Goal: Task Accomplishment & Management: Manage account settings

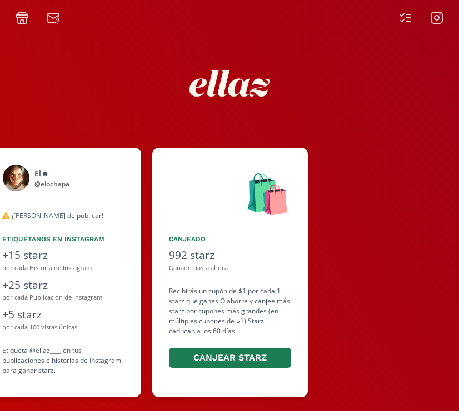
scroll to position [0, 666]
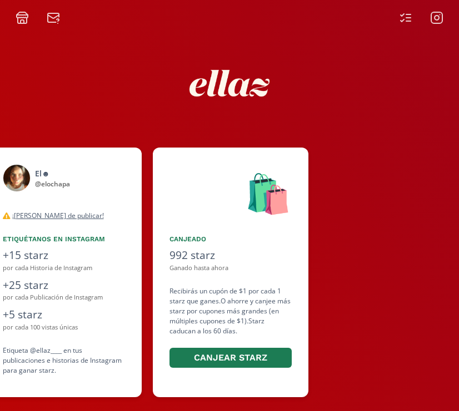
scroll to position [0, 666]
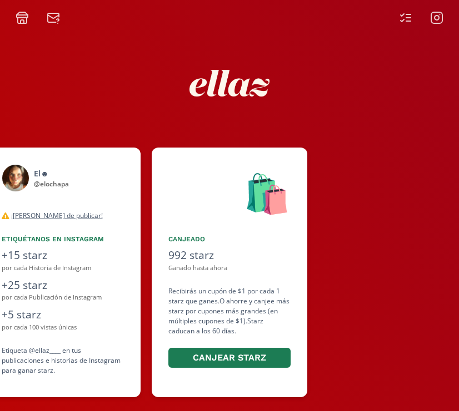
click at [406, 19] on icon at bounding box center [405, 17] width 13 height 13
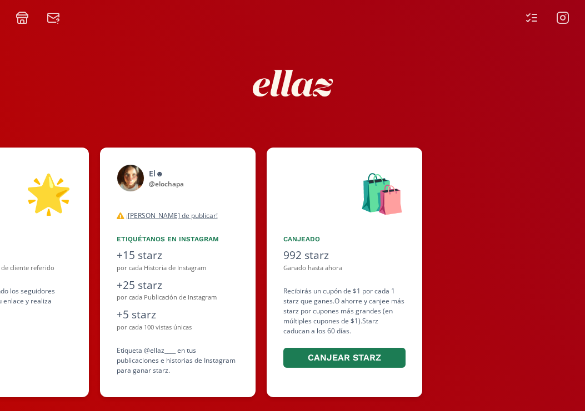
scroll to position [0, 551]
